Goal: Task Accomplishment & Management: Manage account settings

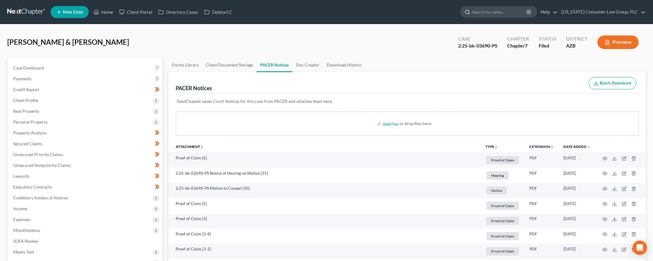
click at [498, 14] on input "search" at bounding box center [499, 11] width 55 height 11
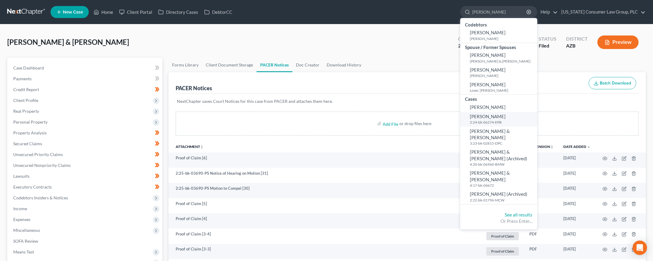
type input "[PERSON_NAME]"
click at [491, 116] on span "[PERSON_NAME]" at bounding box center [488, 116] width 36 height 5
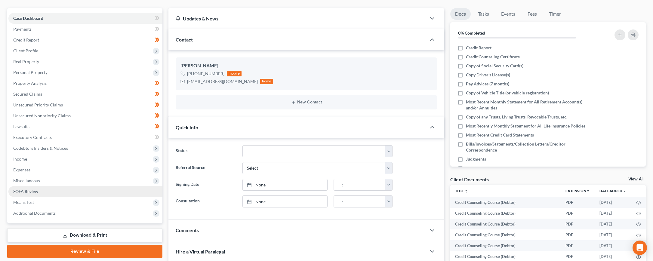
scroll to position [53, 0]
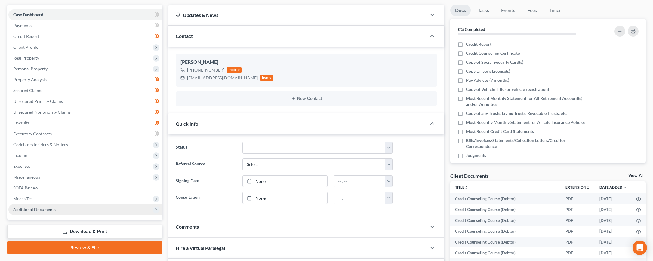
click at [41, 206] on span "Additional Documents" at bounding box center [85, 209] width 154 height 11
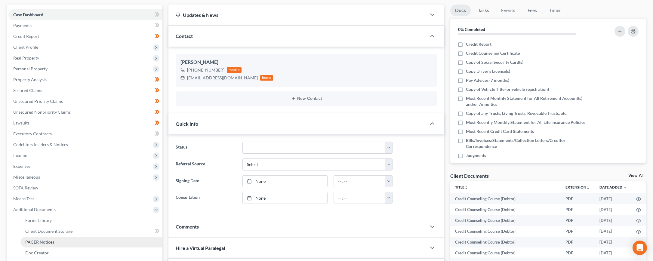
click at [39, 239] on span "PACER Notices" at bounding box center [39, 241] width 29 height 5
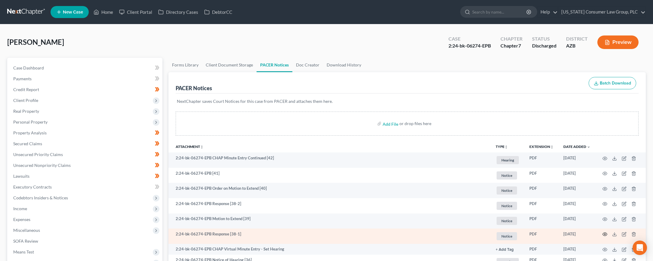
click at [606, 234] on icon "button" at bounding box center [605, 234] width 5 height 5
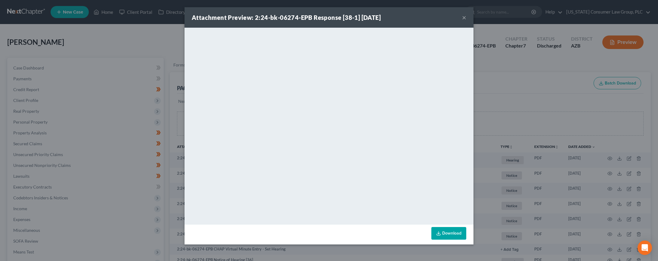
click at [157, 249] on div "Attachment Preview: 2:24-bk-06274-EPB Response [38-1] [DATE] × <object ng-attr-…" at bounding box center [329, 130] width 658 height 261
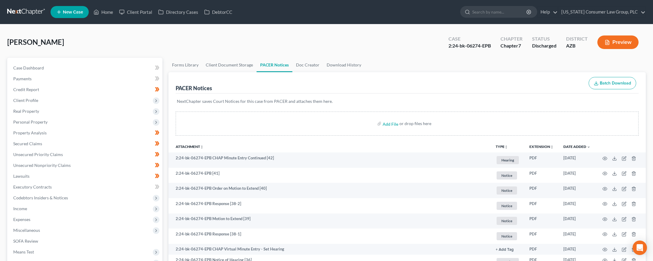
click at [19, 5] on nav "Home New Case Client Portal Directory Cases DebtorCC [US_STATE] Consumer Law Gr…" at bounding box center [326, 12] width 653 height 24
click at [19, 9] on link at bounding box center [26, 12] width 39 height 11
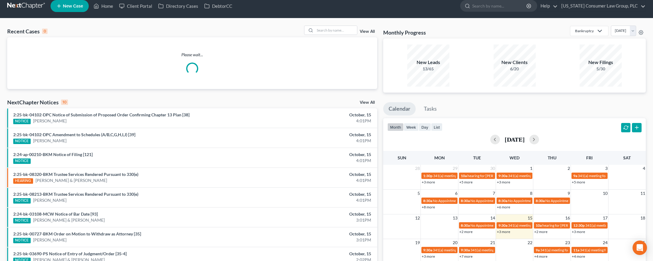
scroll to position [48, 0]
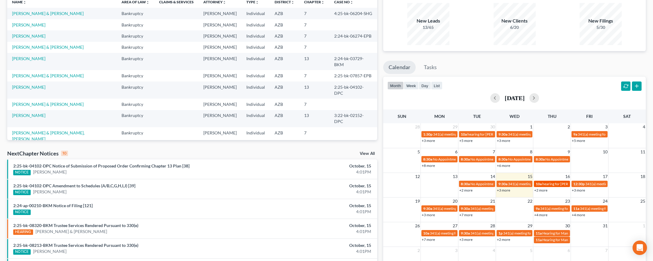
click at [553, 184] on span "hearing for Cynthia Sulejewski" at bounding box center [565, 184] width 46 height 5
select select "Days"
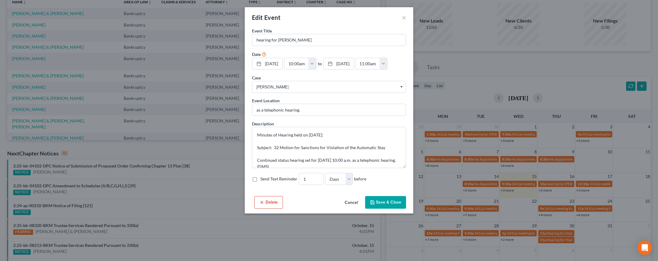
click at [266, 209] on button "Delete" at bounding box center [268, 202] width 29 height 13
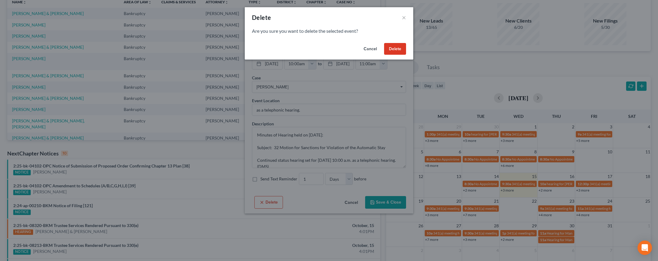
click at [393, 50] on button "Delete" at bounding box center [395, 49] width 22 height 12
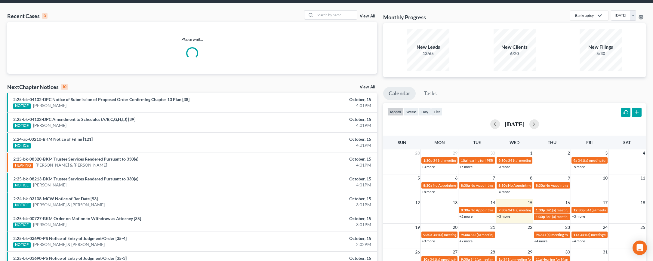
scroll to position [41, 0]
